Goal: Information Seeking & Learning: Learn about a topic

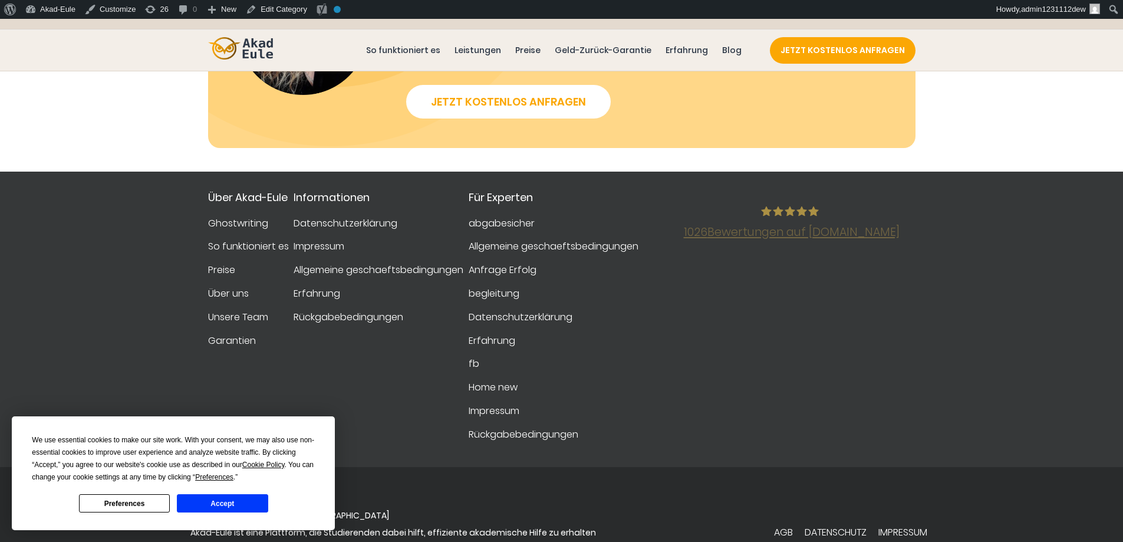
scroll to position [870, 0]
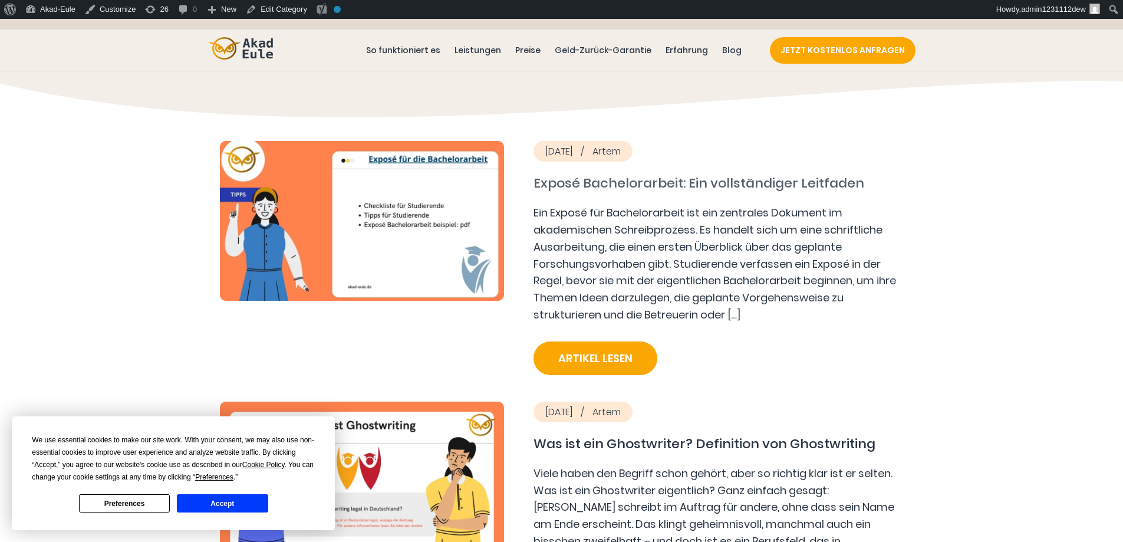
click at [565, 184] on link "Exposé Bachelorarbeit: Ein vollständiger Leitfaden" at bounding box center [718, 182] width 370 height 19
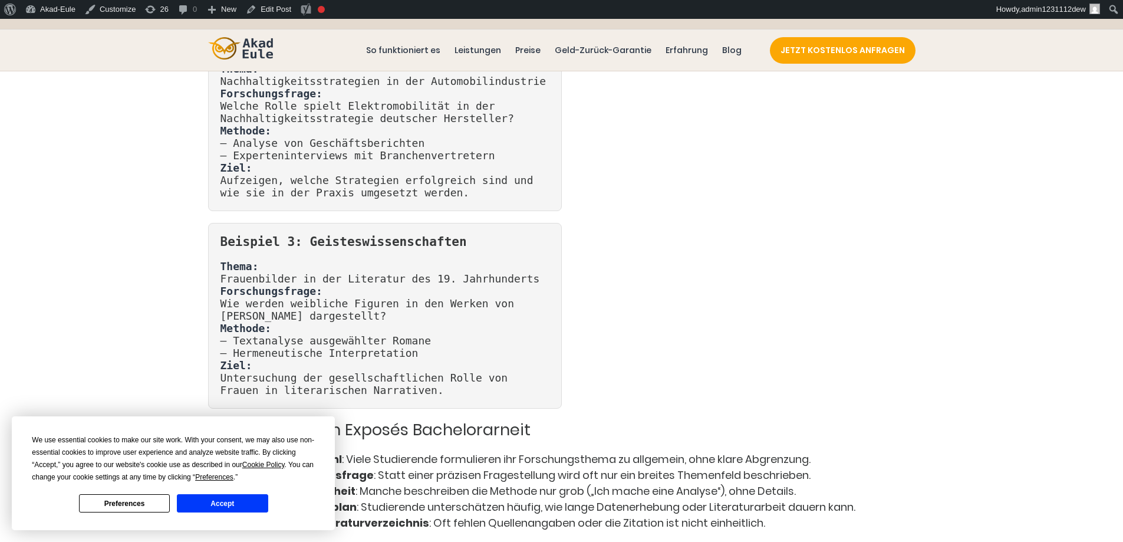
scroll to position [2606, 0]
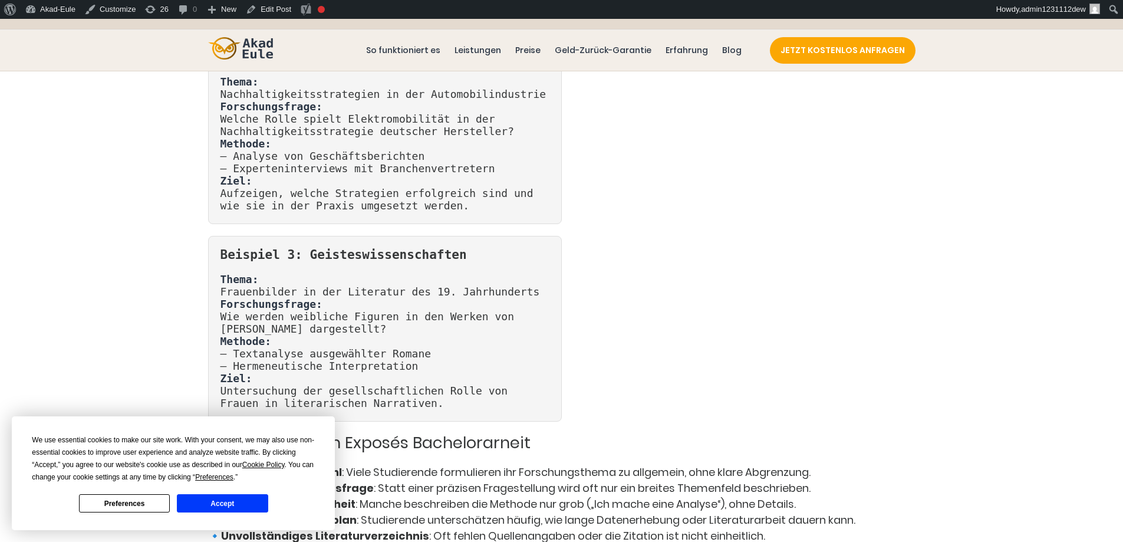
click at [248, 500] on button "Accept" at bounding box center [222, 503] width 91 height 18
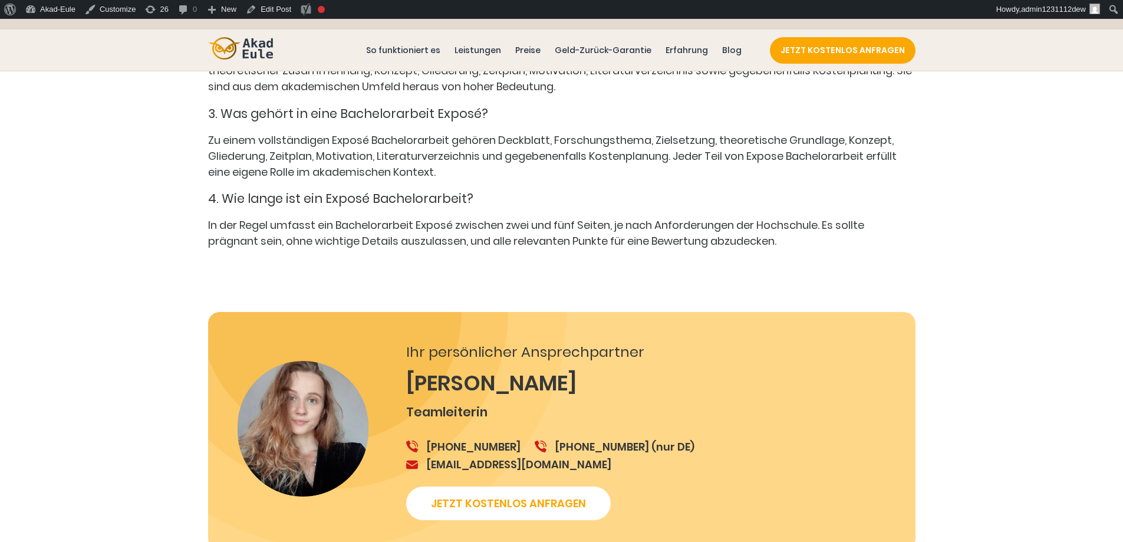
scroll to position [4760, 0]
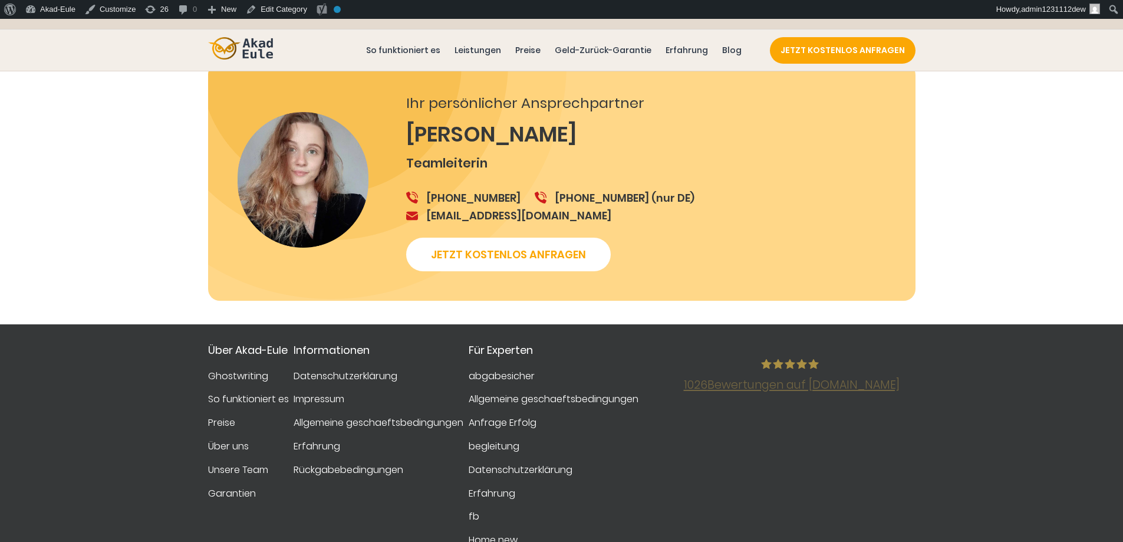
scroll to position [1463, 0]
